Goal: Information Seeking & Learning: Check status

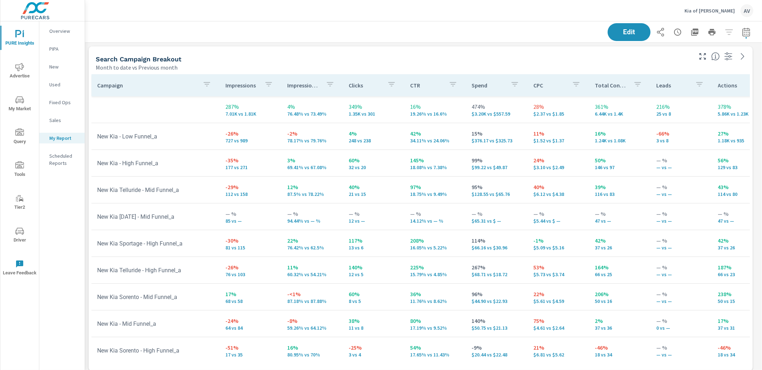
scroll to position [1084, 683]
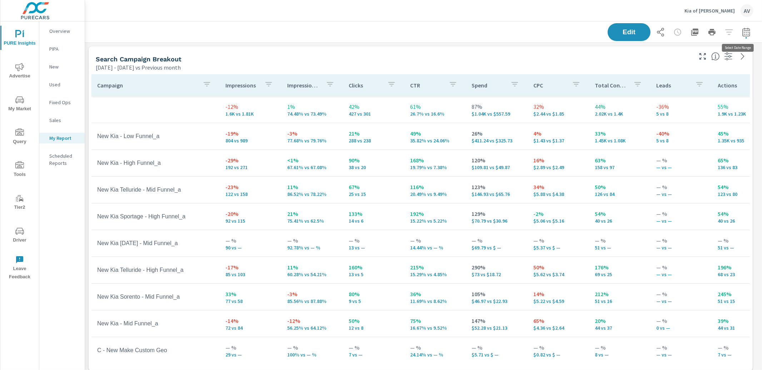
scroll to position [1084, 683]
click at [743, 32] on icon "button" at bounding box center [745, 31] width 7 height 9
select select "Previous month"
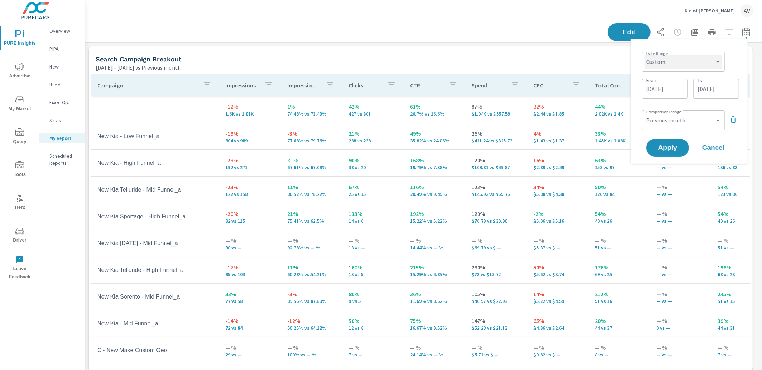
click at [671, 66] on select "Custom [DATE] Last week Last 7 days Last 14 days Last 30 days Last 45 days Last…" at bounding box center [683, 62] width 77 height 14
click at [645, 55] on select "Custom [DATE] Last week Last 7 days Last 14 days Last 30 days Last 45 days Last…" at bounding box center [683, 62] width 77 height 14
select select "Last month"
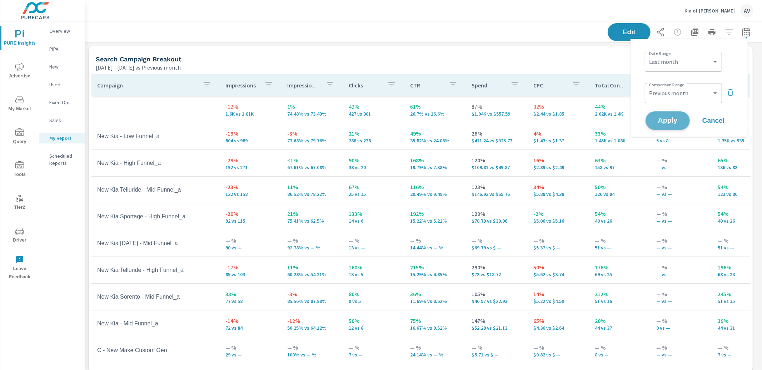
click at [671, 119] on span "Apply" at bounding box center [667, 120] width 29 height 7
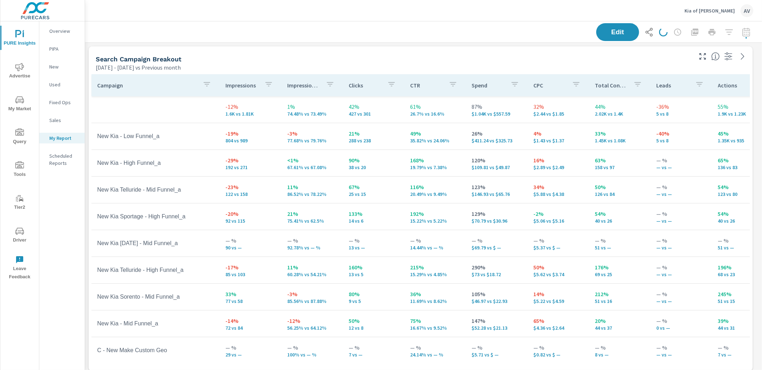
scroll to position [1084, 683]
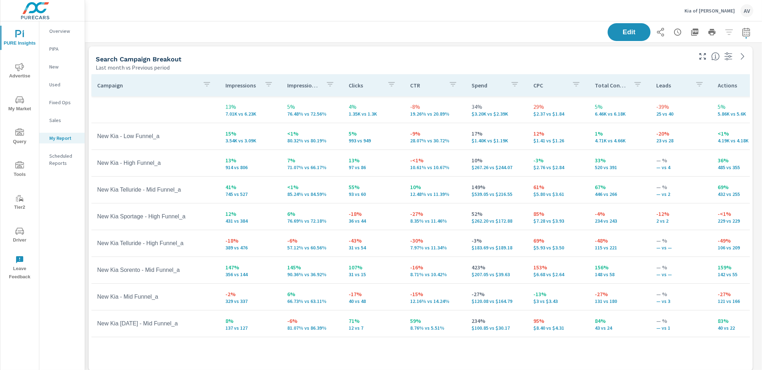
scroll to position [1084, 683]
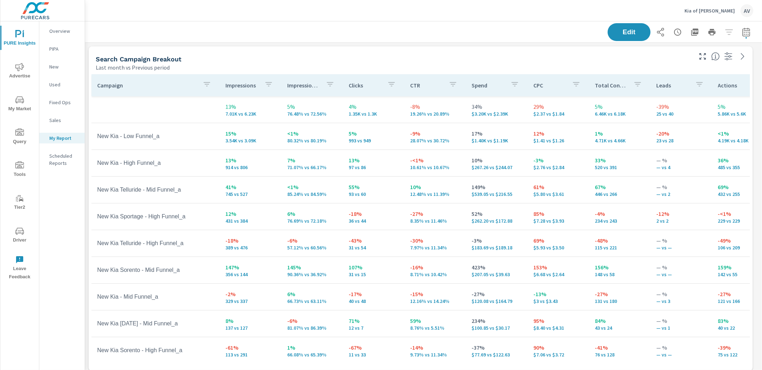
click at [372, 54] on div "Search Campaign Breakout Last month vs Previous period" at bounding box center [391, 58] width 605 height 25
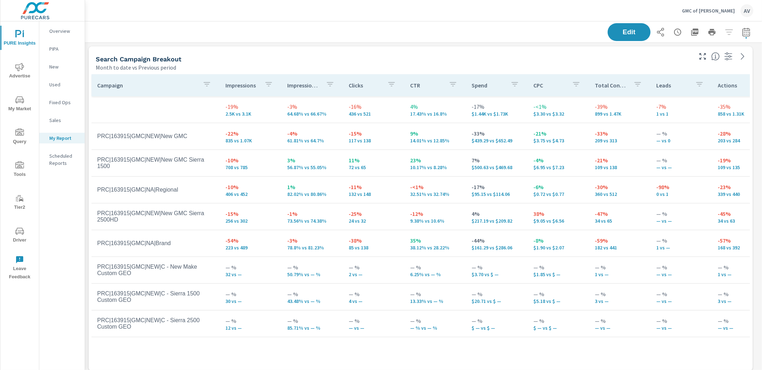
scroll to position [837, 683]
click at [742, 30] on icon "button" at bounding box center [745, 31] width 7 height 9
select select "Month to date"
select select "Previous period"
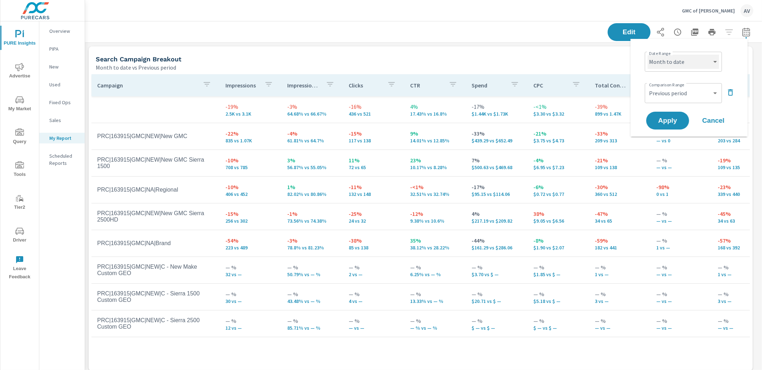
click at [681, 60] on select "Custom [DATE] Last week Last 7 days Last 14 days Last 30 days Last 45 days Last…" at bounding box center [682, 62] width 71 height 14
click at [647, 55] on select "Custom [DATE] Last week Last 7 days Last 14 days Last 30 days Last 45 days Last…" at bounding box center [682, 62] width 71 height 14
select select "Last month"
click at [672, 117] on span "Apply" at bounding box center [667, 120] width 29 height 7
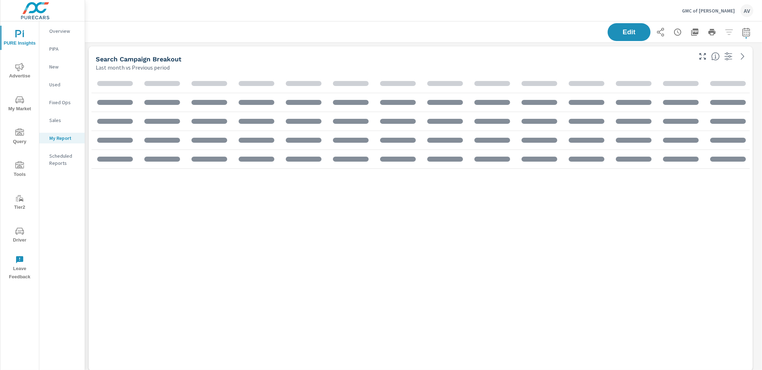
scroll to position [837, 683]
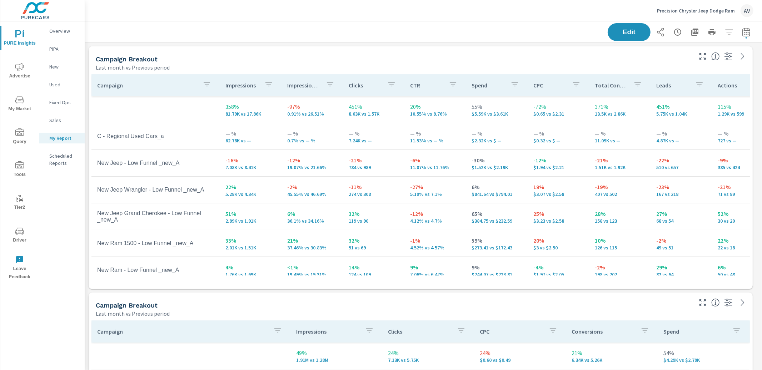
click at [493, 49] on div "Campaign Breakout Last month vs Previous period" at bounding box center [391, 58] width 605 height 25
click at [449, 61] on div "Campaign Breakout" at bounding box center [393, 59] width 595 height 8
click at [273, 34] on div "Edit" at bounding box center [424, 31] width 660 height 21
click at [759, 15] on div "Precision Chrysler Jeep Dodge Ram AV" at bounding box center [423, 10] width 677 height 21
click at [751, 11] on div "AV" at bounding box center [746, 10] width 13 height 13
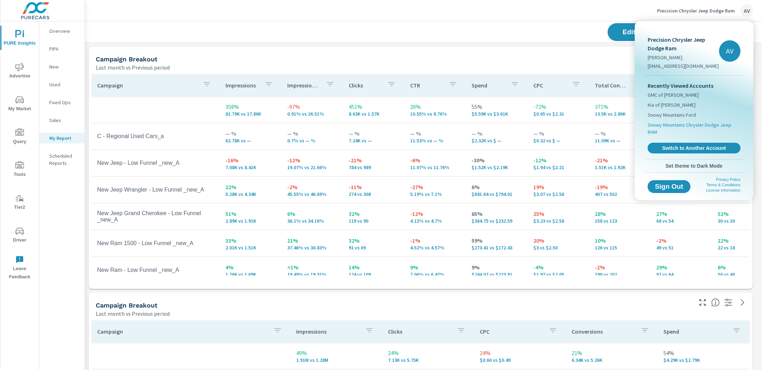
click at [680, 125] on span "Snowy Mountains Chrysler Dodge Jeep RAM" at bounding box center [693, 128] width 93 height 14
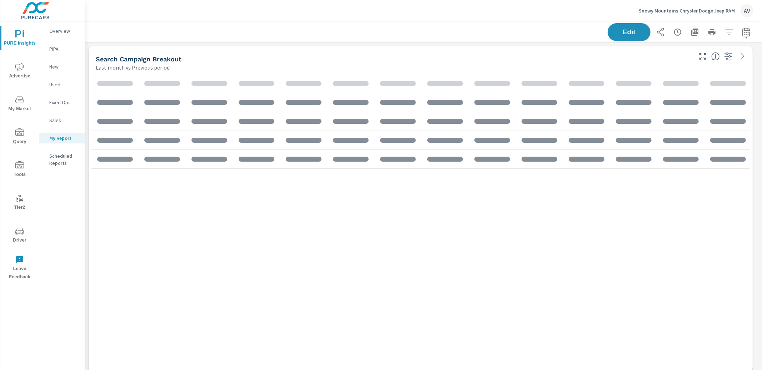
scroll to position [919, 683]
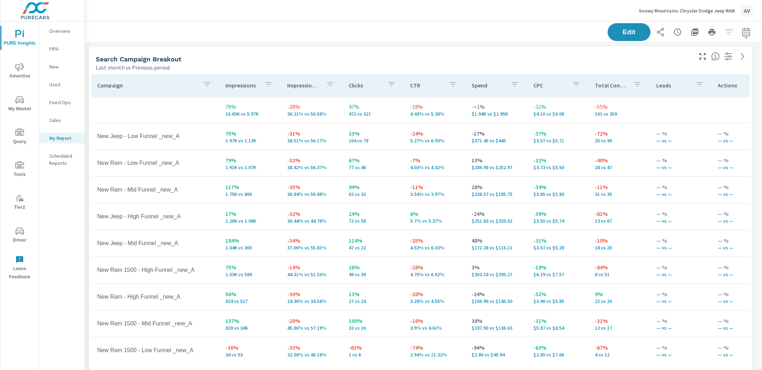
click at [391, 71] on div "Last month vs Previous period" at bounding box center [393, 67] width 595 height 9
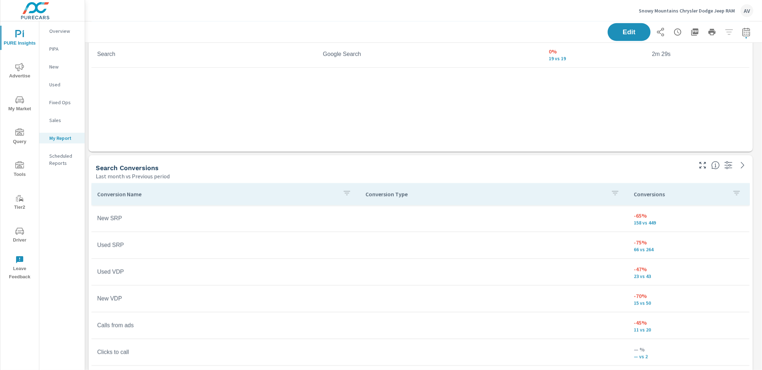
scroll to position [579, 0]
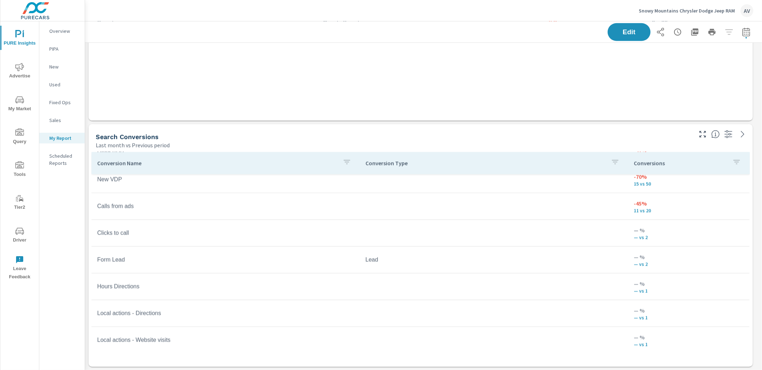
scroll to position [50, 0]
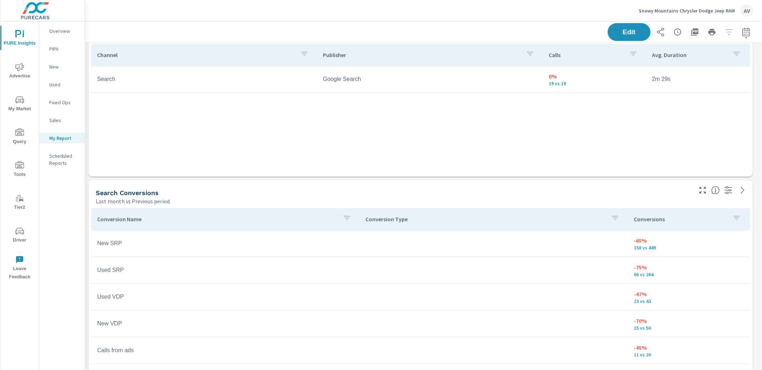
scroll to position [579, 0]
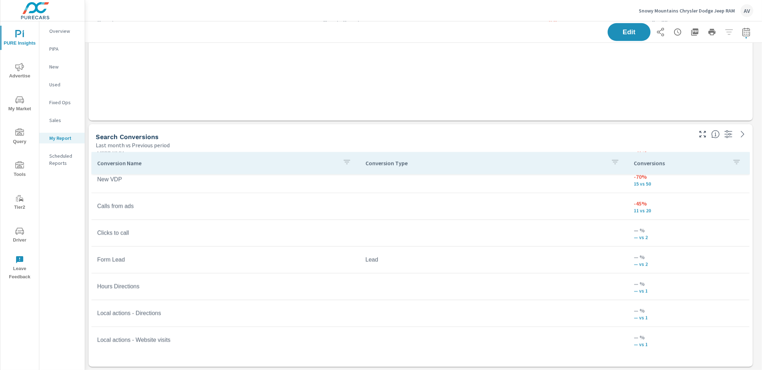
scroll to position [5, 0]
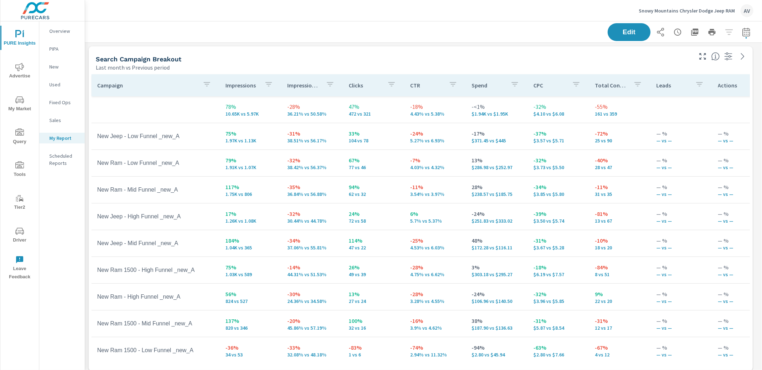
click at [498, 62] on div "Search Campaign Breakout" at bounding box center [393, 59] width 595 height 8
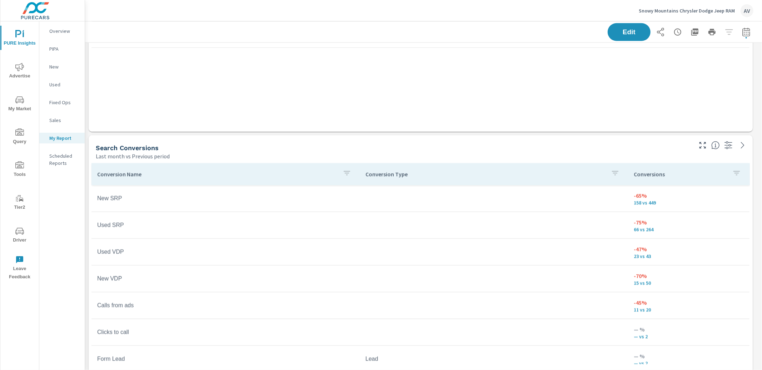
scroll to position [579, 0]
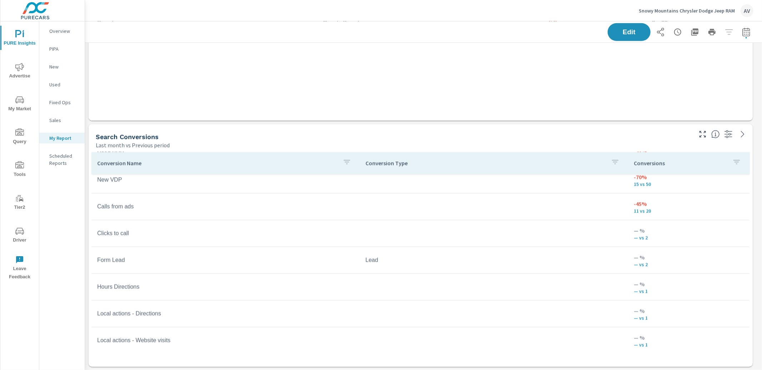
scroll to position [88, 0]
click at [18, 67] on icon "nav menu" at bounding box center [19, 67] width 9 height 9
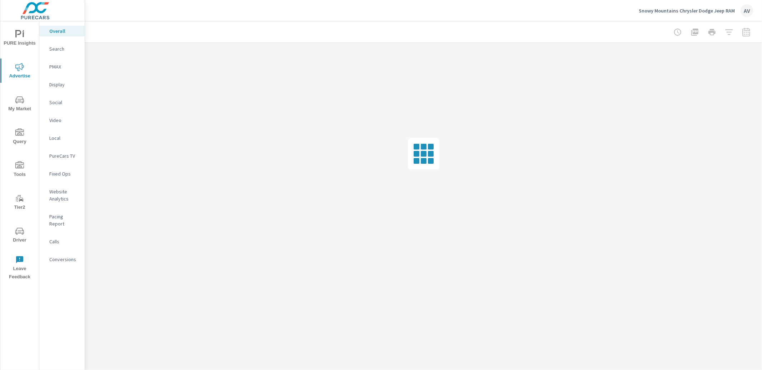
click at [56, 194] on p "Website Analytics" at bounding box center [64, 195] width 30 height 14
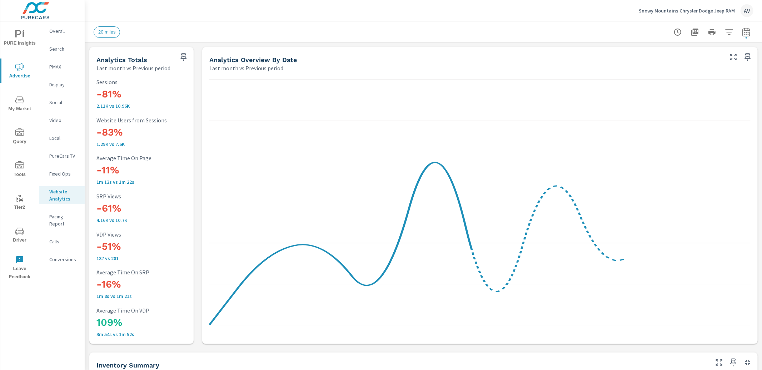
click at [742, 29] on icon "button" at bounding box center [745, 31] width 7 height 9
select select "Last month"
select select "Previous period"
click at [682, 61] on select "Custom Yesterday Last week Last 7 days Last 14 days Last 30 days Last 45 days L…" at bounding box center [682, 62] width 71 height 14
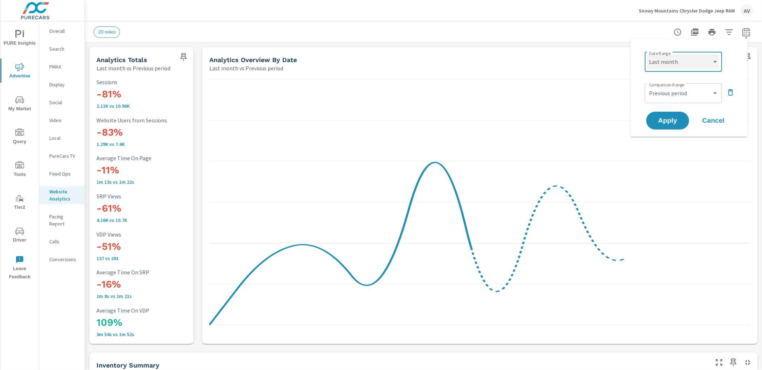
click at [647, 55] on select "Custom Yesterday Last week Last 7 days Last 14 days Last 30 days Last 45 days L…" at bounding box center [682, 62] width 71 height 14
click at [733, 109] on div "Date Range Custom Yesterday Last week Last 7 days Last 14 days Last 30 days Las…" at bounding box center [689, 88] width 100 height 86
click at [675, 59] on select "Custom Yesterday Last week Last 7 days Last 14 days Last 30 days Last 45 days L…" at bounding box center [682, 62] width 71 height 14
click at [647, 55] on select "Custom Yesterday Last week Last 7 days Last 14 days Last 30 days Last 45 days L…" at bounding box center [682, 62] width 71 height 14
select select "Month to date"
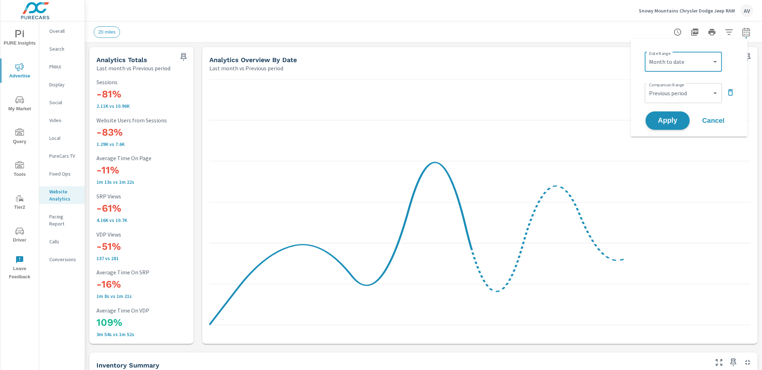
click at [672, 117] on span "Apply" at bounding box center [667, 120] width 29 height 7
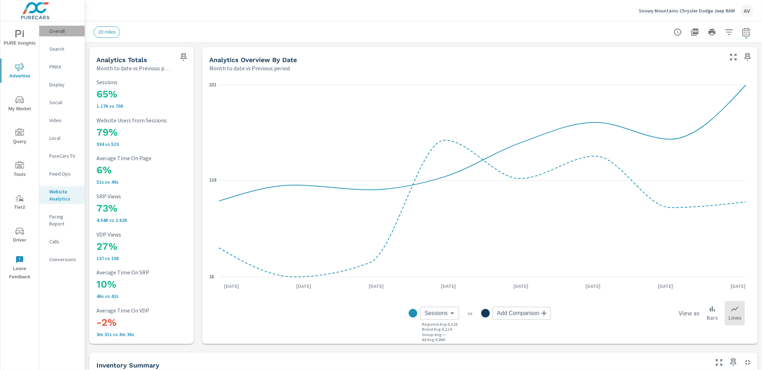
click at [56, 34] on p "Overall" at bounding box center [64, 30] width 30 height 7
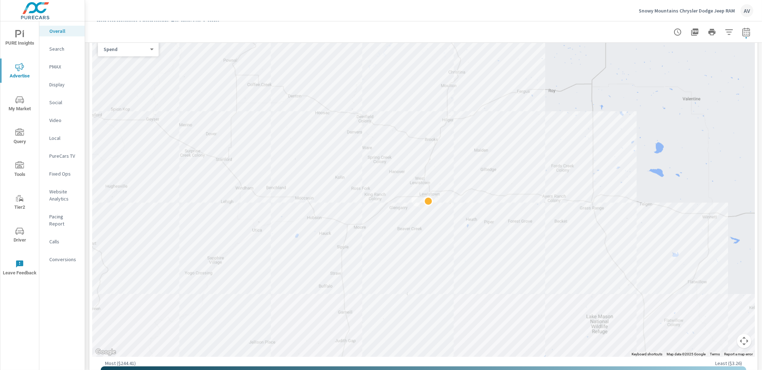
scroll to position [346, 0]
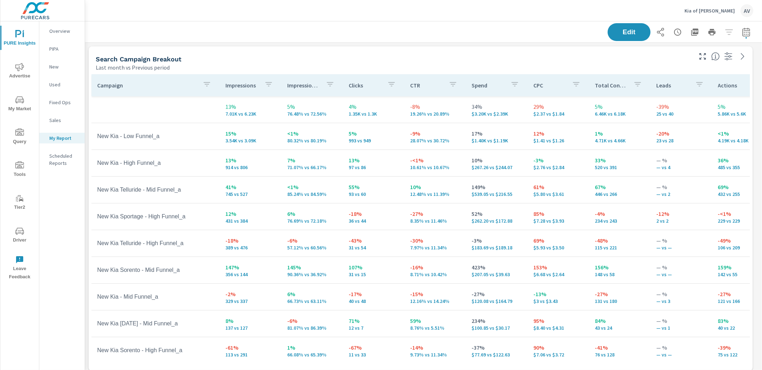
scroll to position [1084, 683]
click at [267, 56] on div "Search Campaign Breakout" at bounding box center [393, 59] width 595 height 8
